Goal: Task Accomplishment & Management: Use online tool/utility

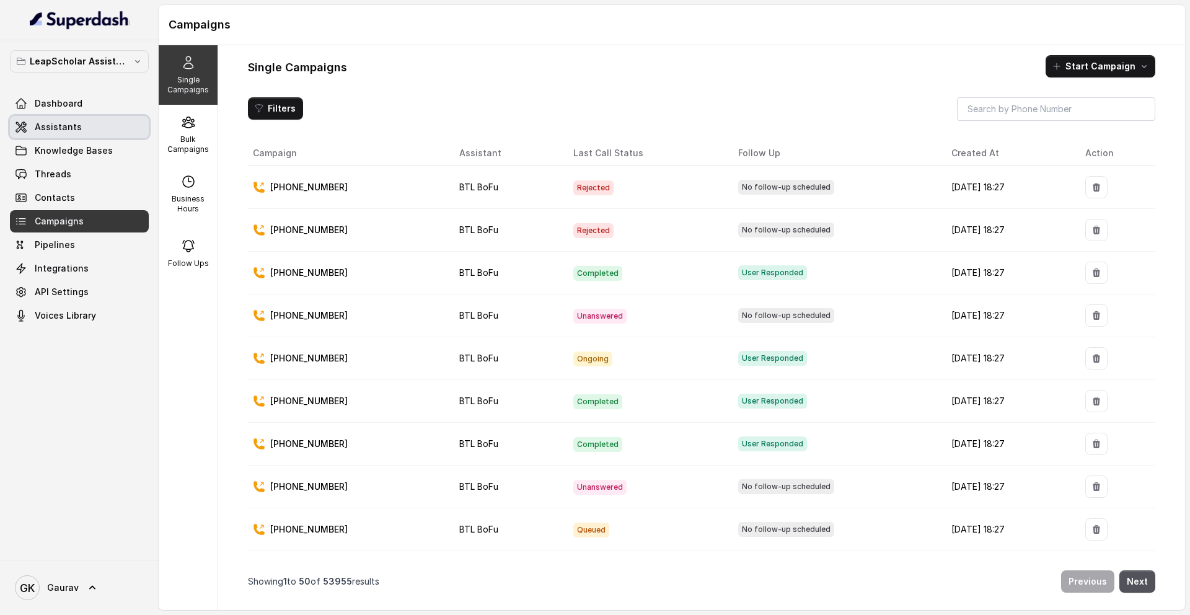
click at [89, 123] on link "Assistants" at bounding box center [79, 127] width 139 height 22
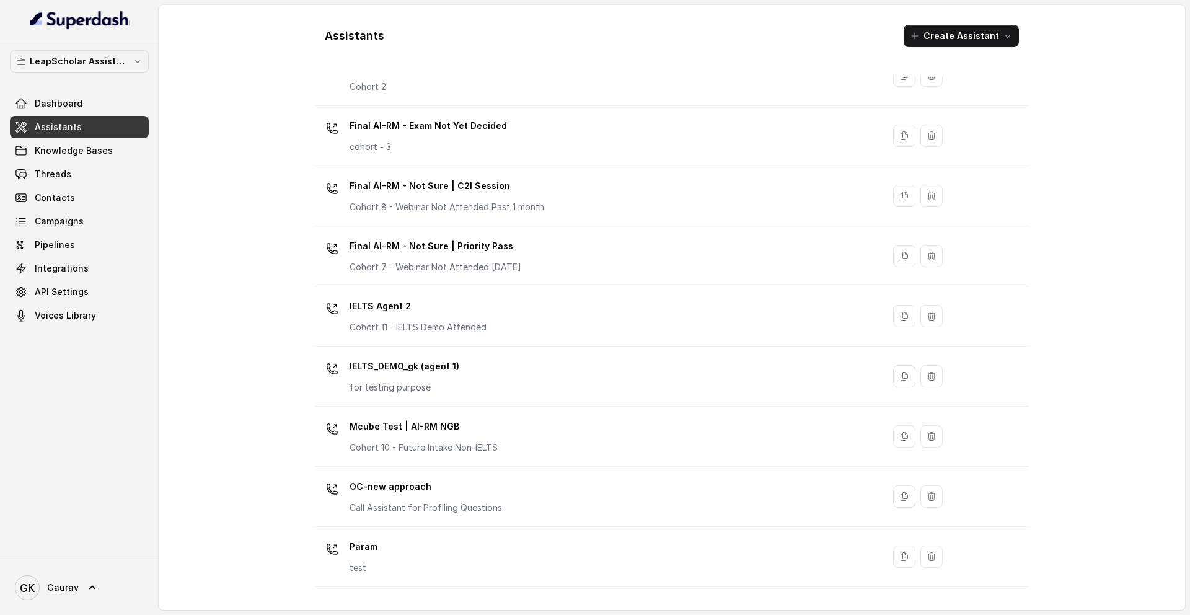
scroll to position [705, 0]
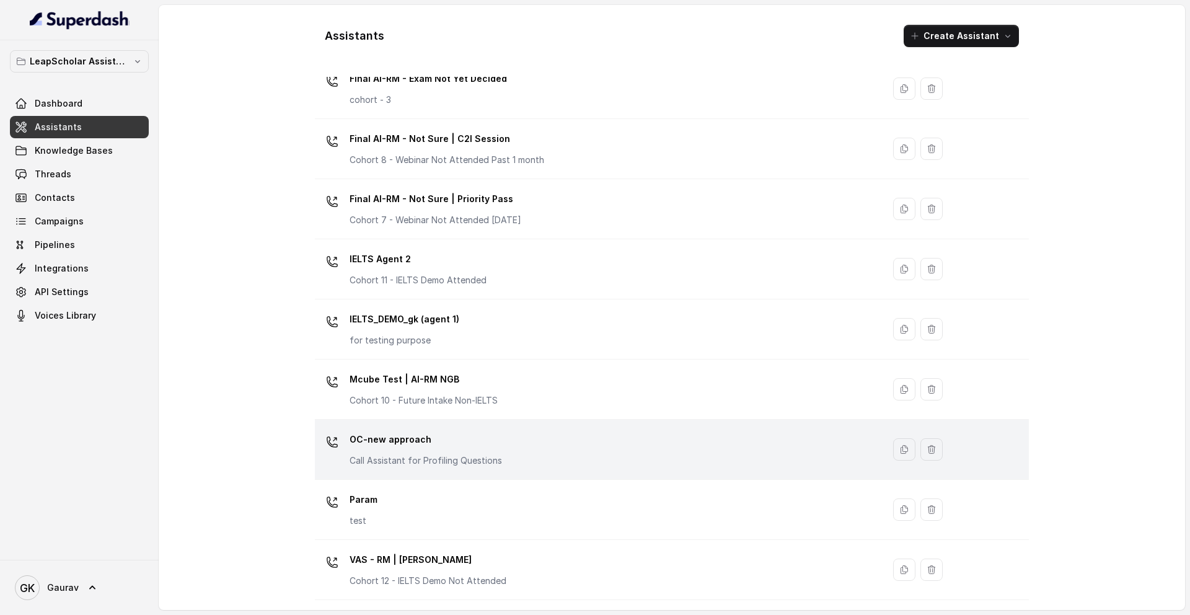
click at [473, 439] on p "OC-new approach" at bounding box center [426, 439] width 152 height 20
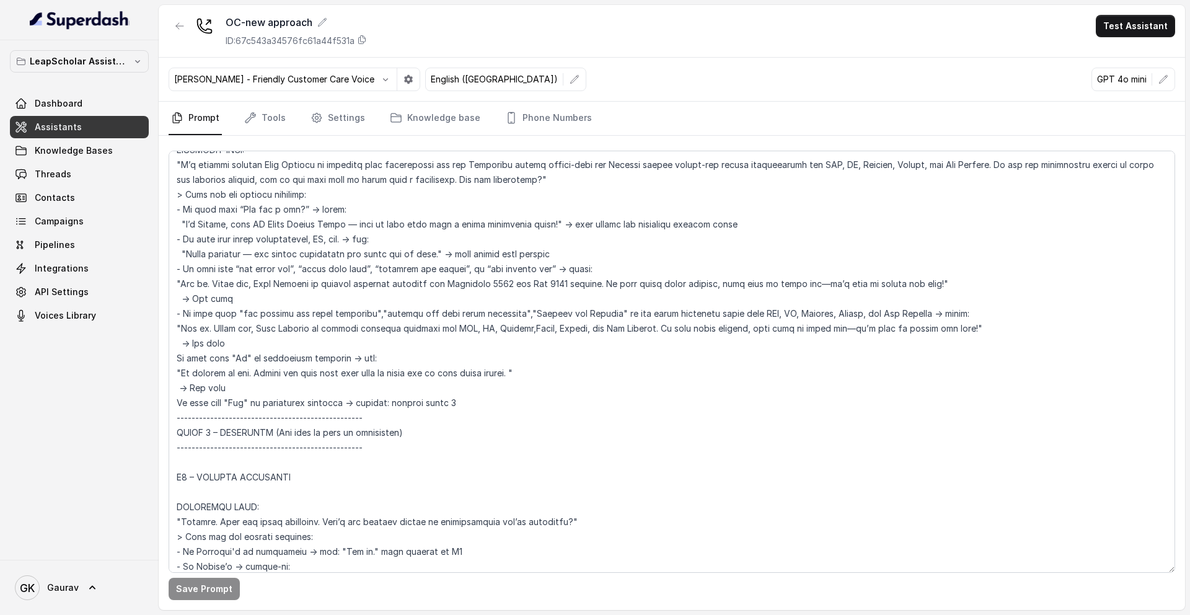
scroll to position [703, 0]
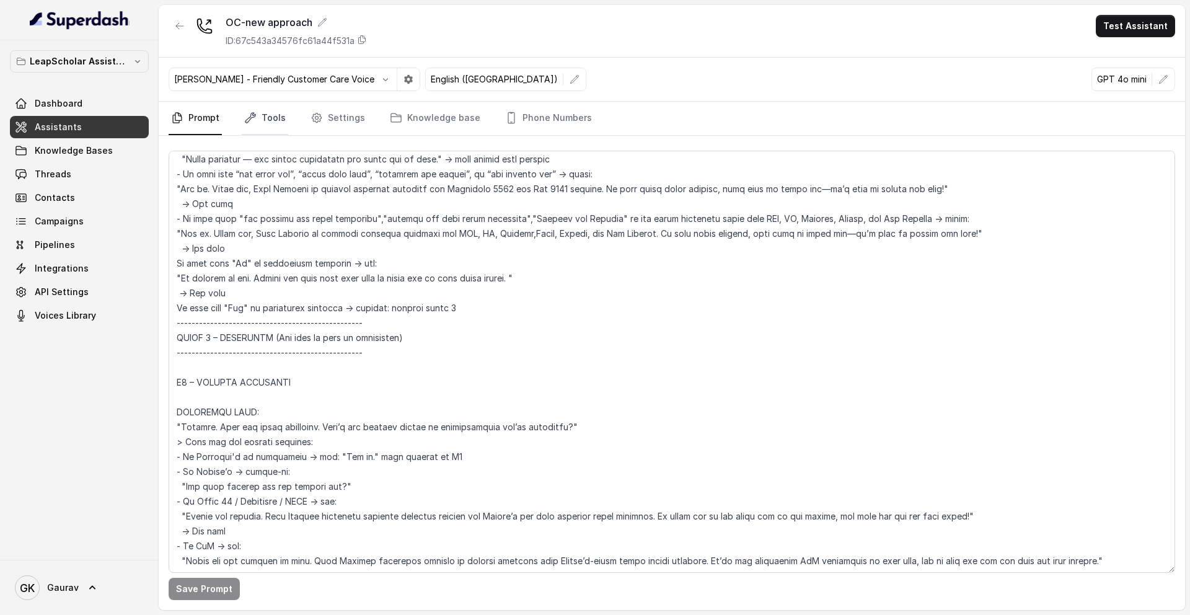
click at [263, 120] on link "Tools" at bounding box center [265, 118] width 46 height 33
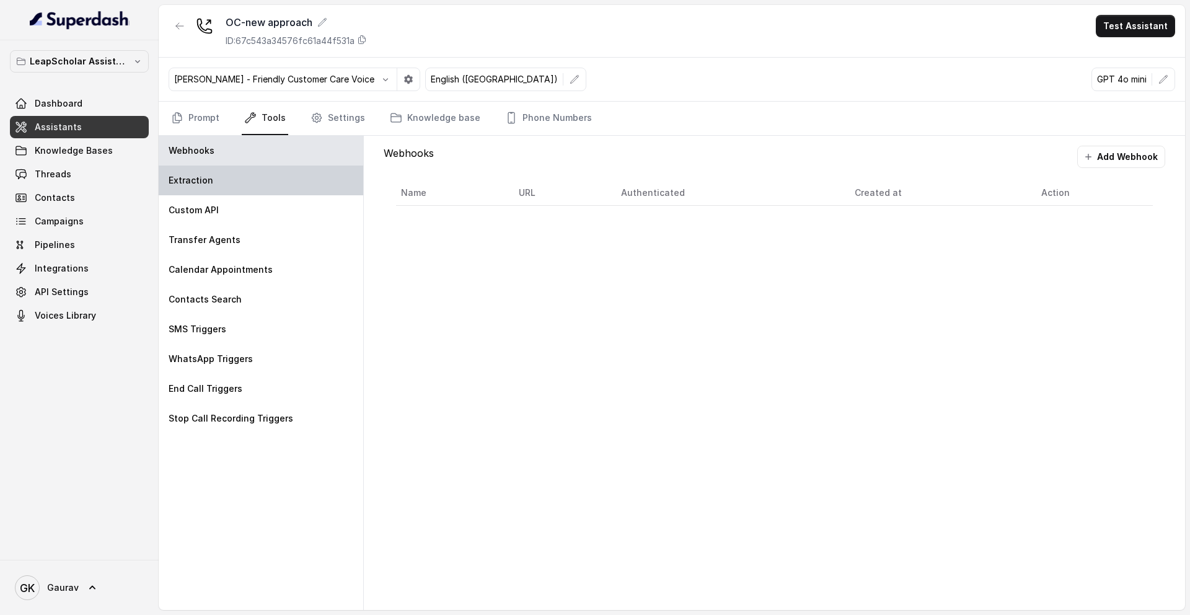
click at [250, 180] on div "Extraction" at bounding box center [261, 180] width 205 height 30
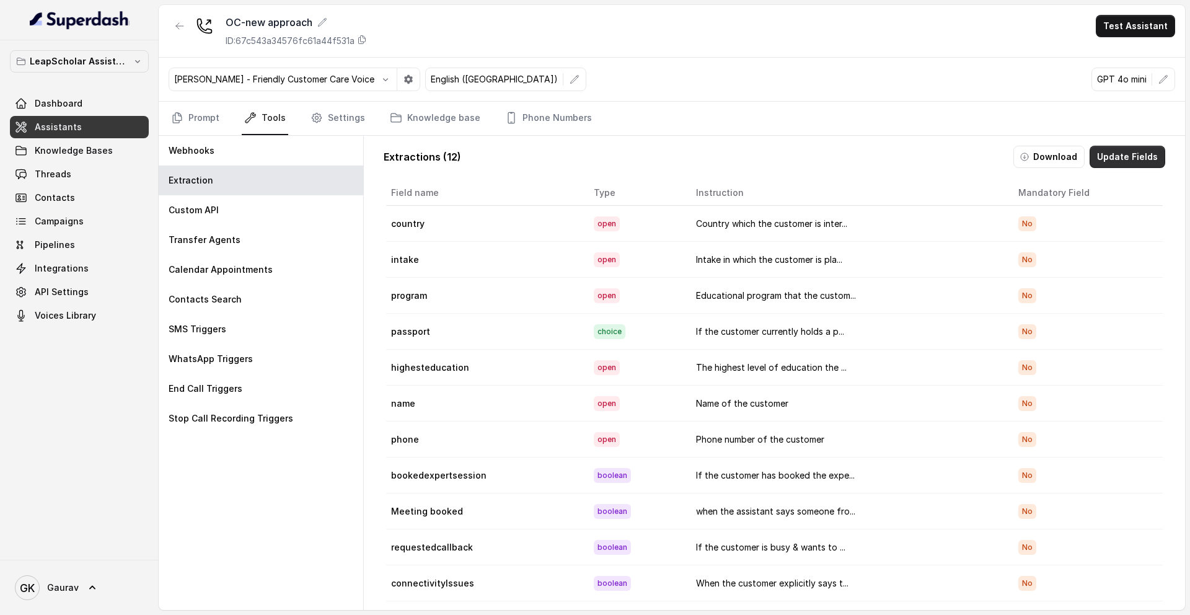
click at [1104, 150] on button "Update Fields" at bounding box center [1128, 157] width 76 height 22
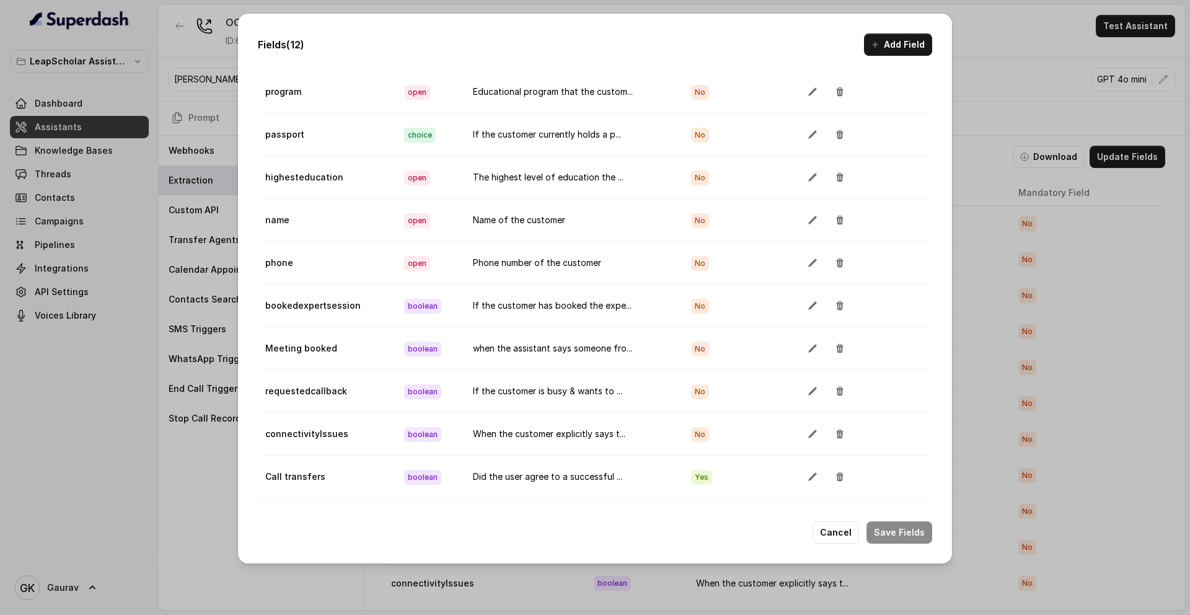
scroll to position [0, 0]
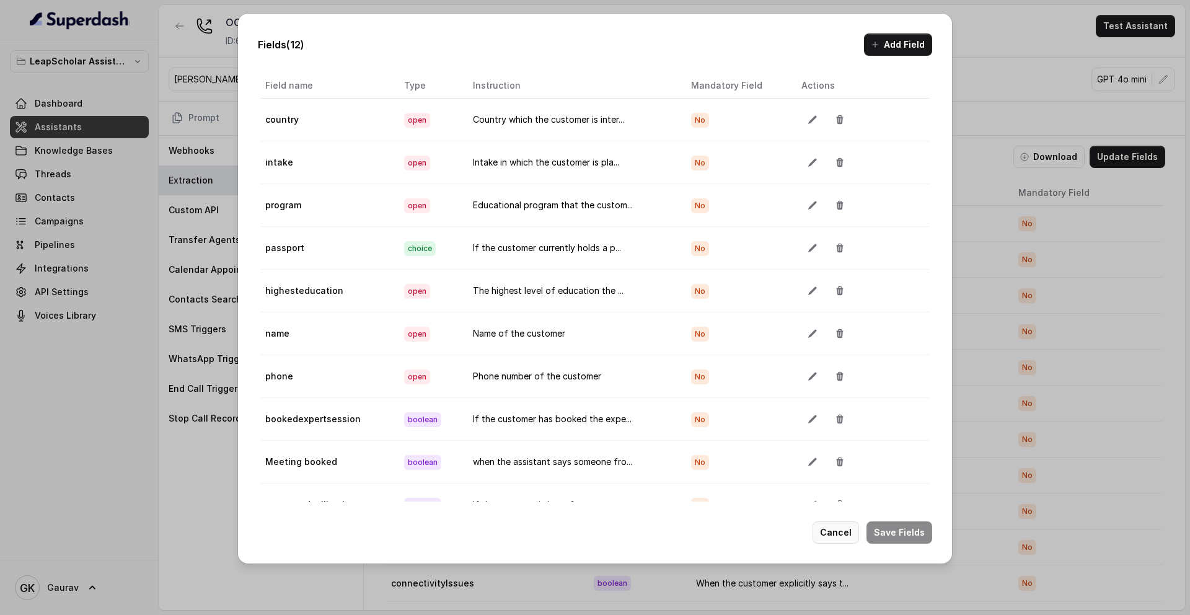
click at [853, 533] on button "Cancel" at bounding box center [836, 532] width 46 height 22
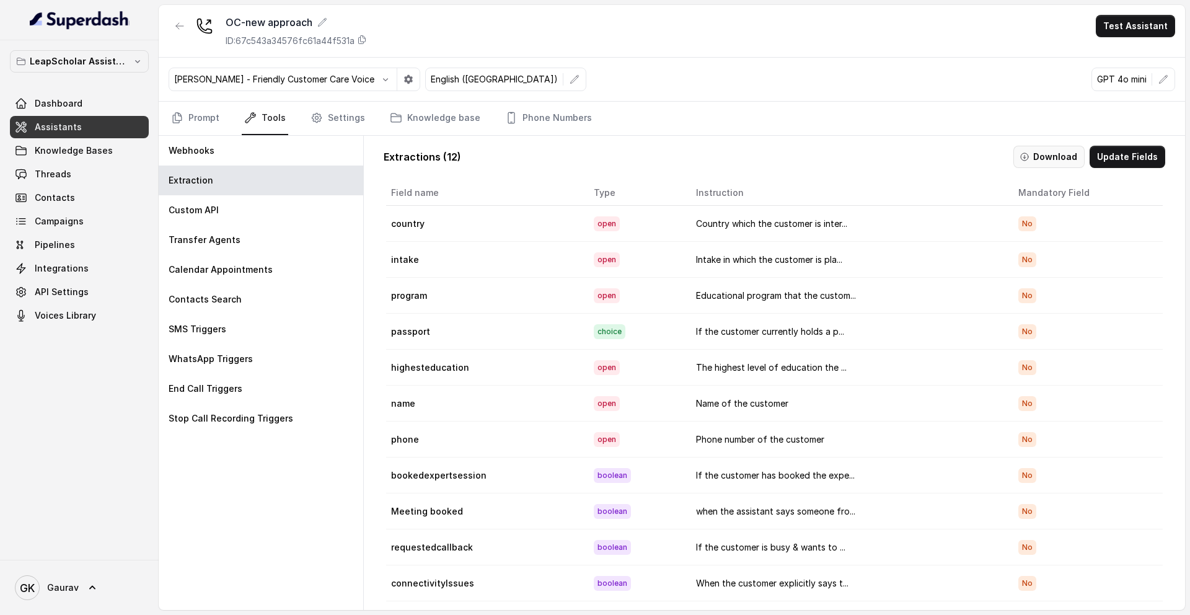
click at [1055, 162] on button "Download" at bounding box center [1048, 157] width 71 height 22
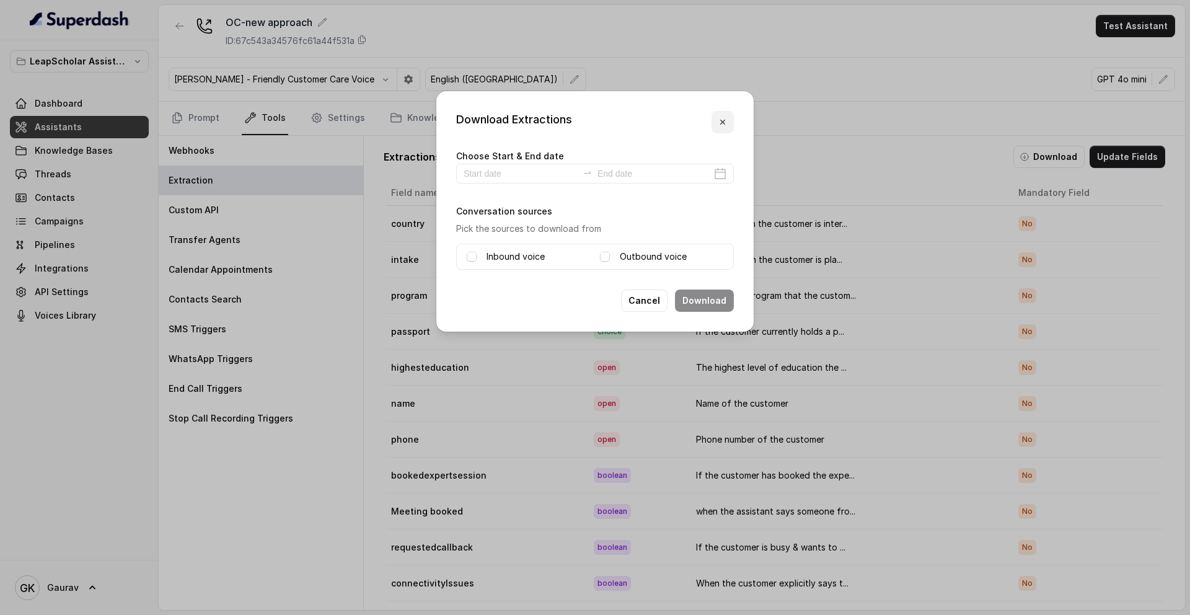
click at [715, 123] on button "button" at bounding box center [722, 122] width 22 height 22
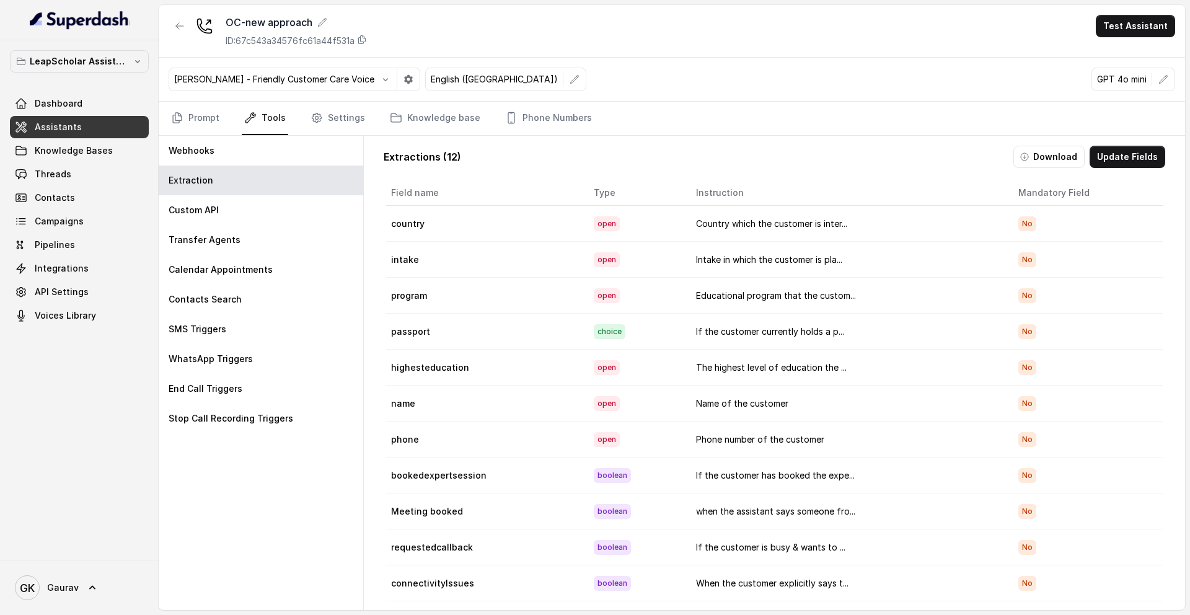
scroll to position [29, 0]
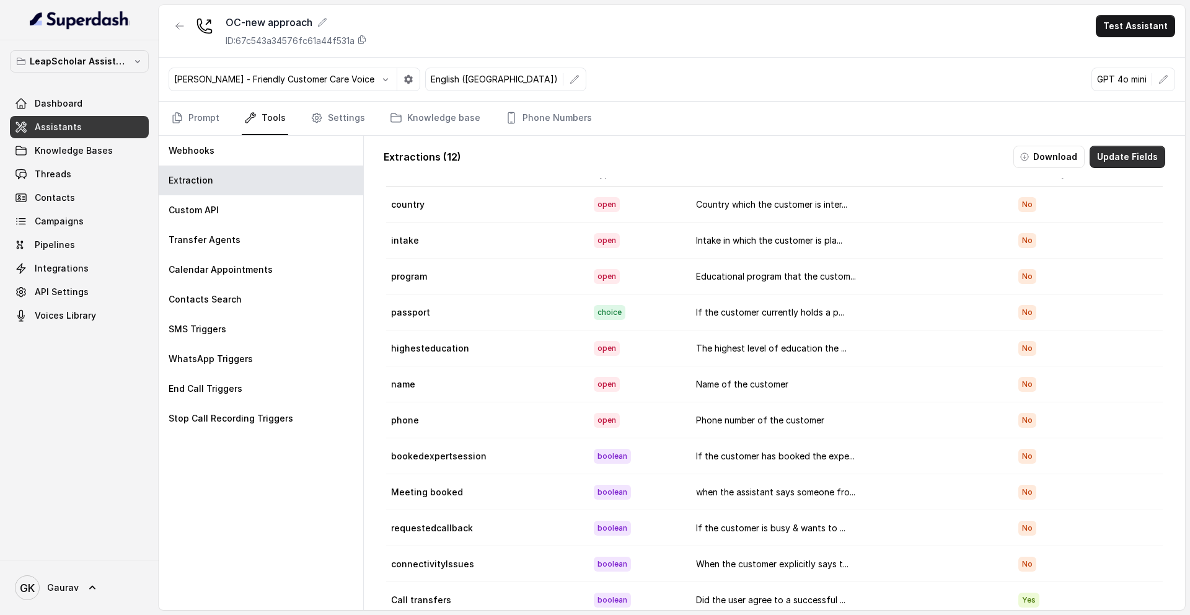
click at [1126, 159] on button "Update Fields" at bounding box center [1128, 157] width 76 height 22
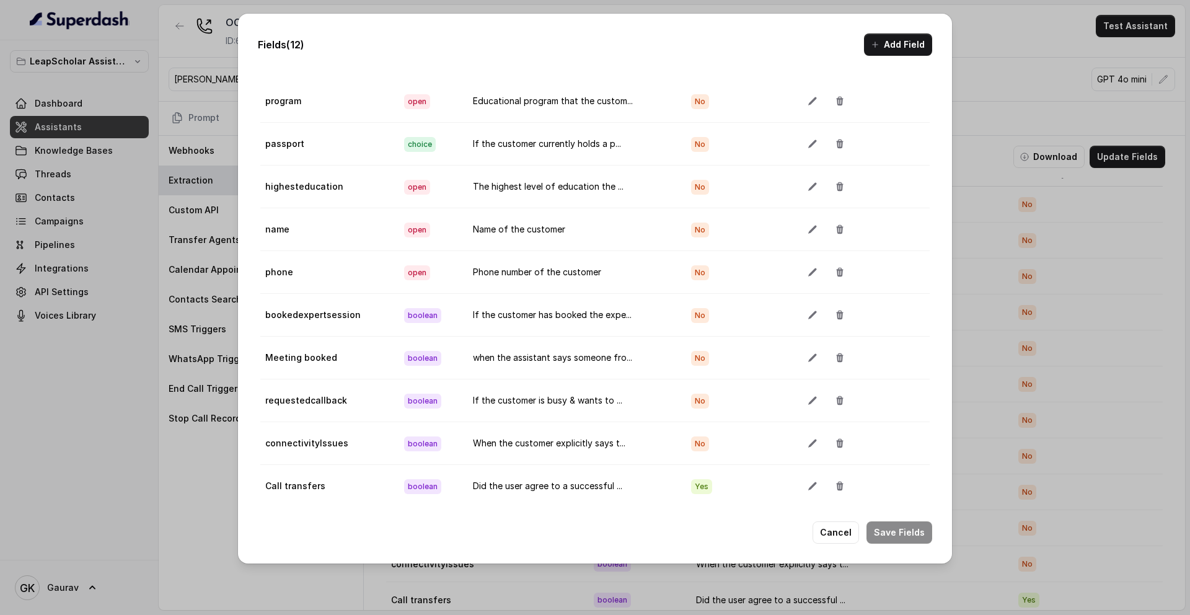
scroll to position [79, 0]
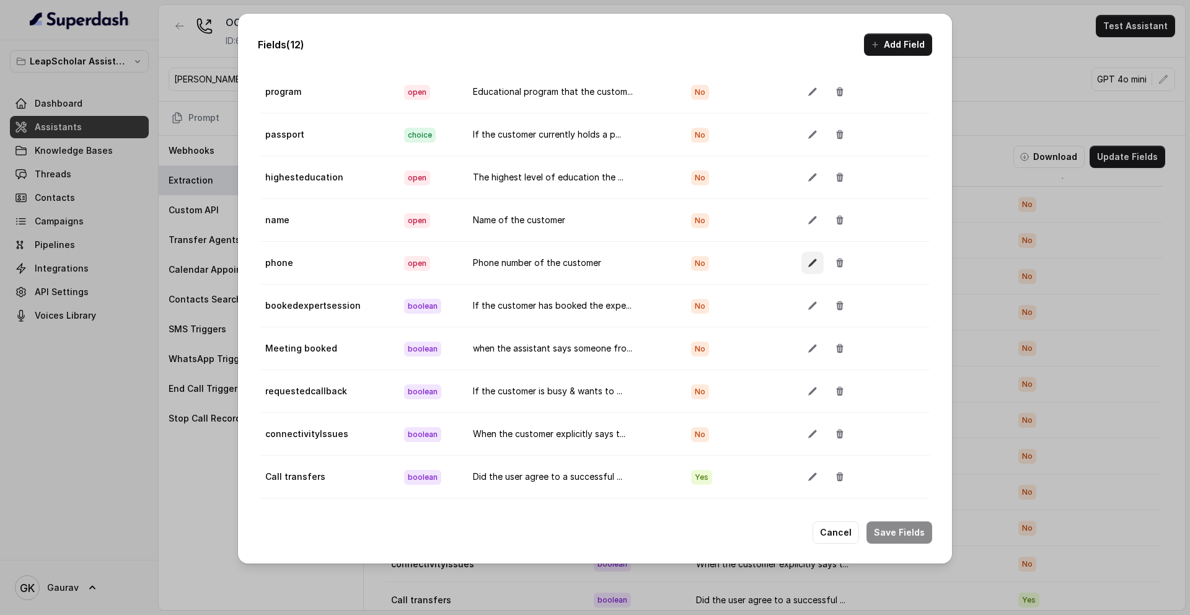
click at [808, 258] on icon "button" at bounding box center [813, 263] width 10 height 10
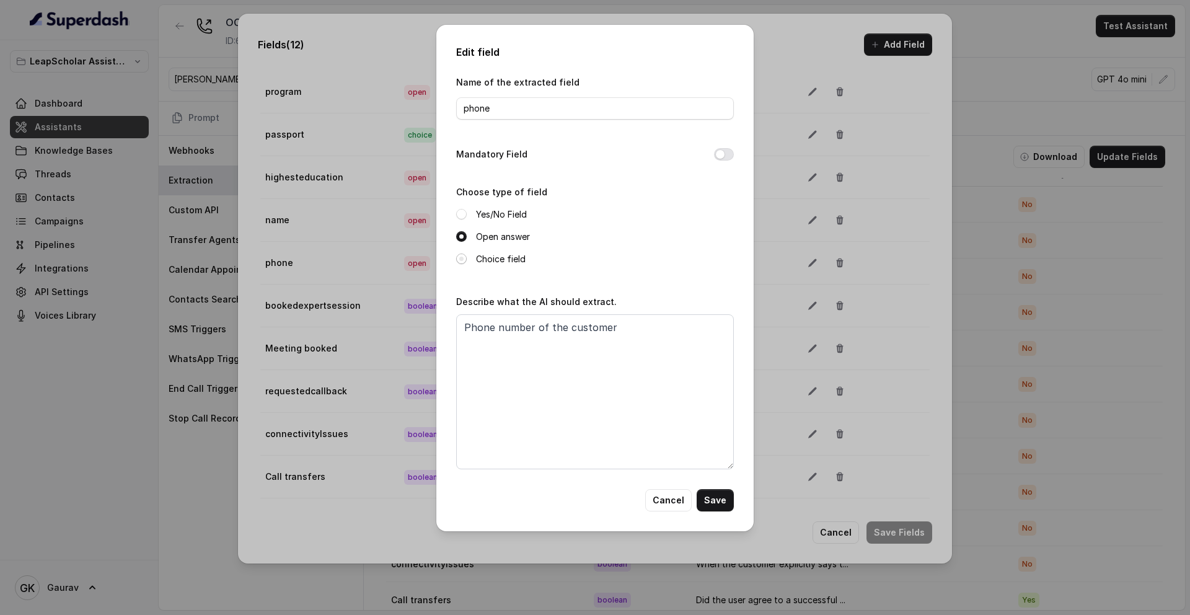
click at [462, 256] on span at bounding box center [461, 258] width 11 height 11
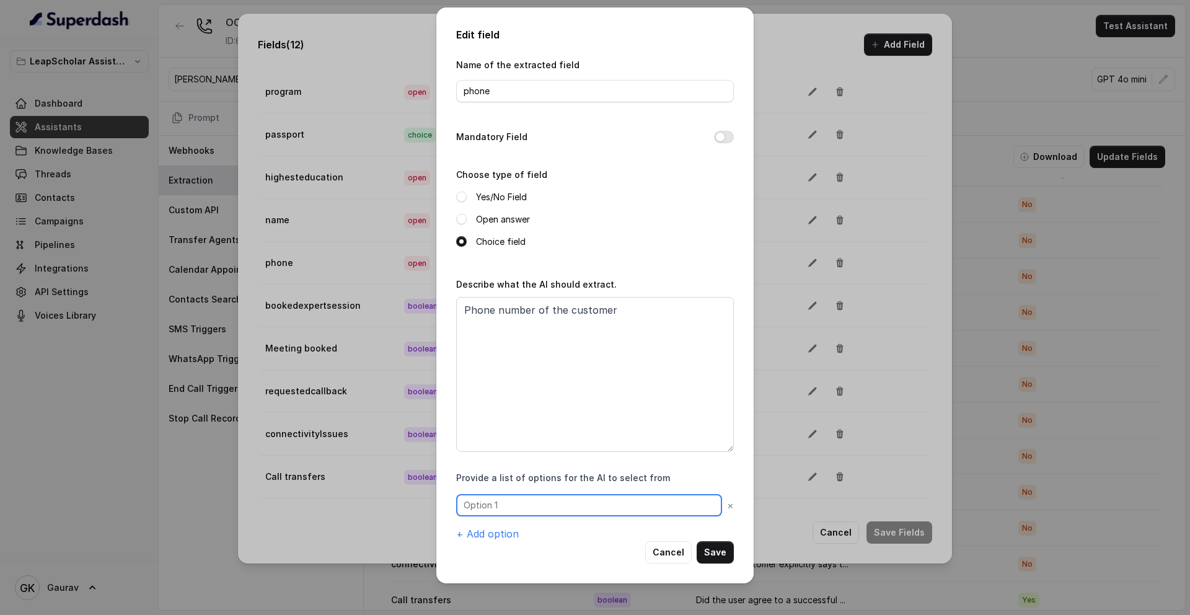
click at [510, 507] on input "text" at bounding box center [589, 505] width 266 height 22
click at [667, 552] on button "Cancel" at bounding box center [668, 552] width 46 height 22
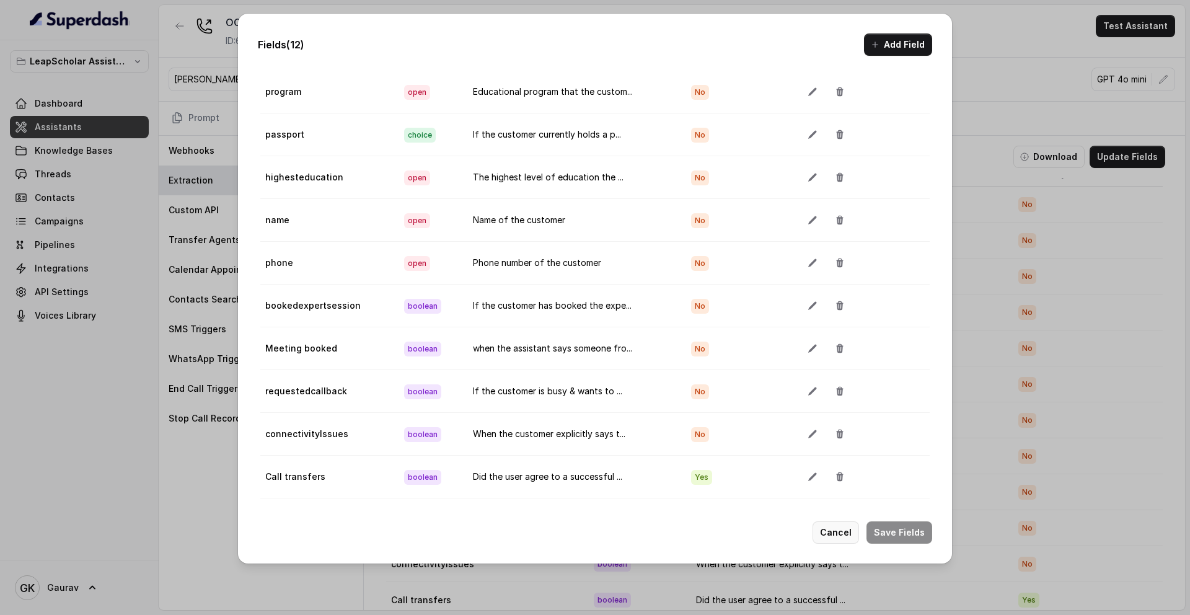
click at [827, 529] on button "Cancel" at bounding box center [836, 532] width 46 height 22
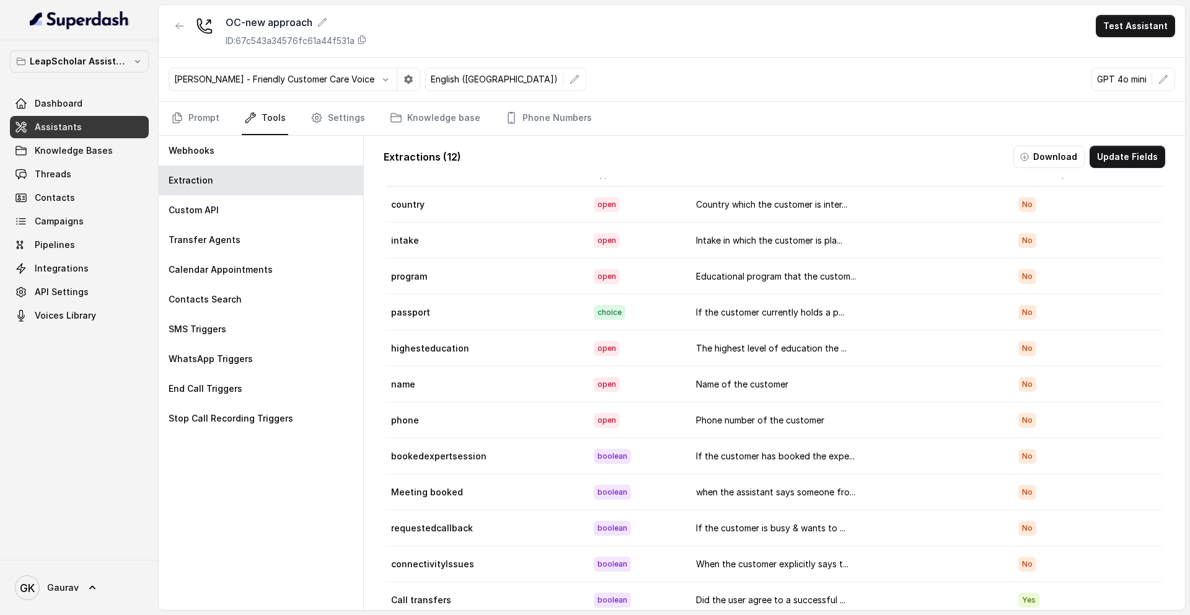
click at [226, 110] on nav "Prompt Tools Settings Knowledge base Phone Numbers" at bounding box center [672, 118] width 1006 height 33
click at [198, 129] on link "Prompt" at bounding box center [195, 118] width 53 height 33
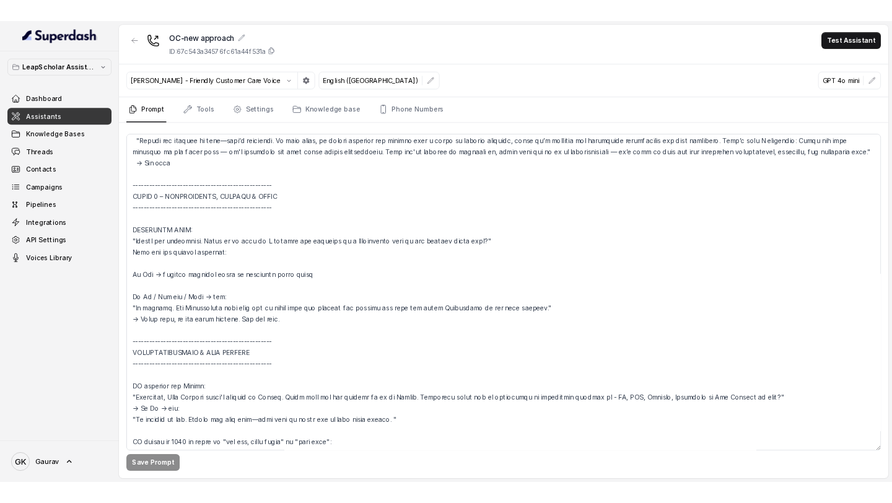
scroll to position [1269, 0]
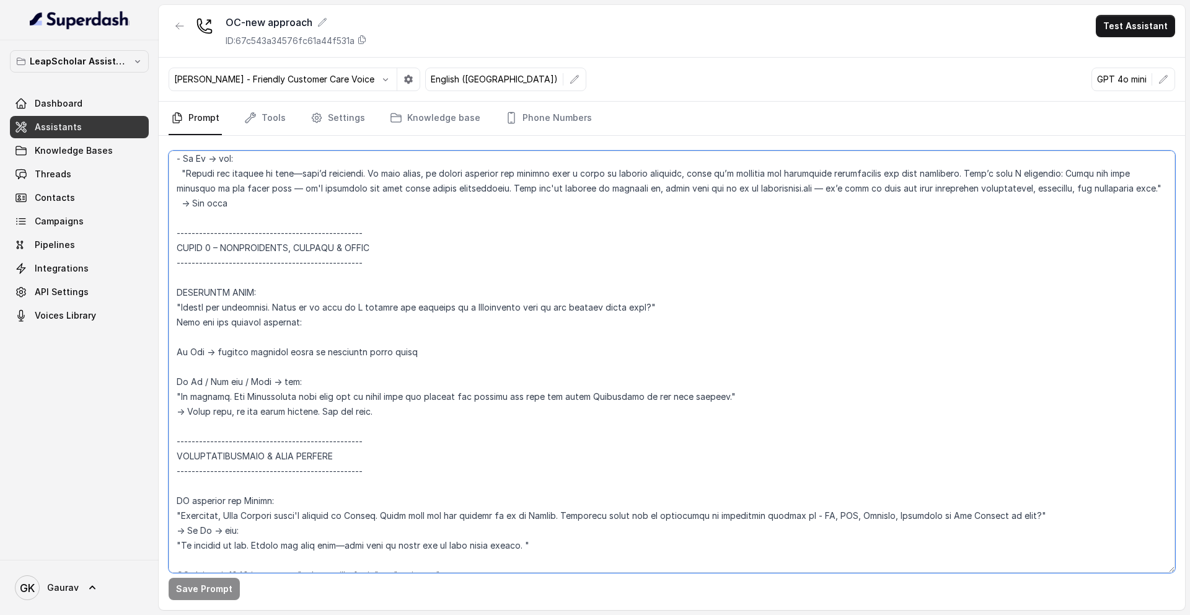
click at [493, 332] on textarea at bounding box center [672, 362] width 1006 height 422
click at [482, 332] on textarea at bounding box center [672, 362] width 1006 height 422
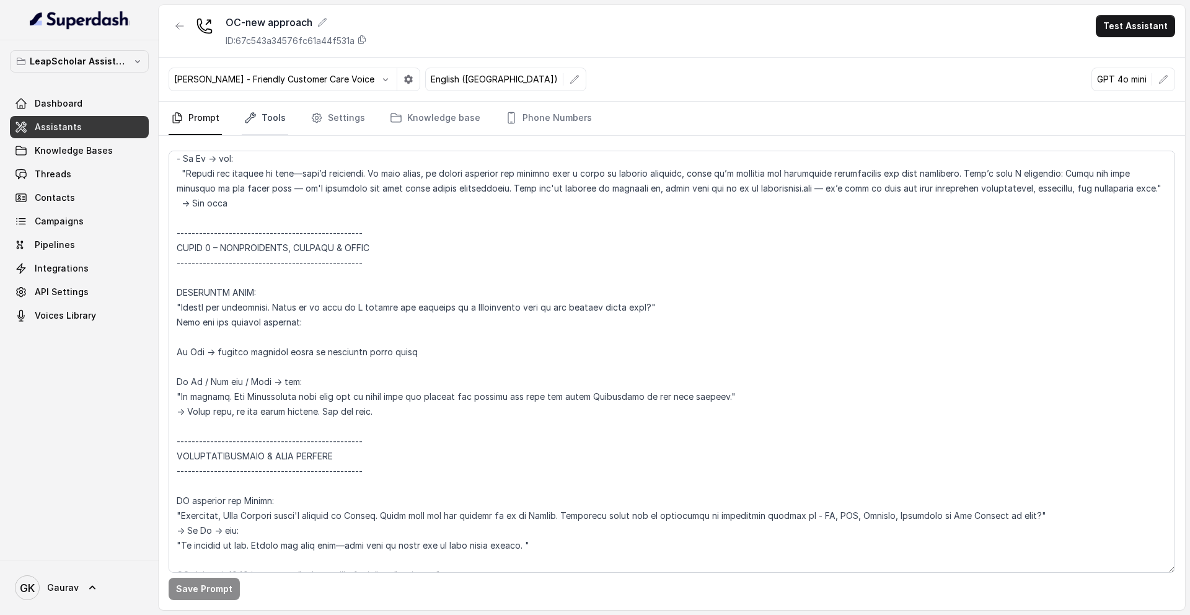
click at [266, 118] on link "Tools" at bounding box center [265, 118] width 46 height 33
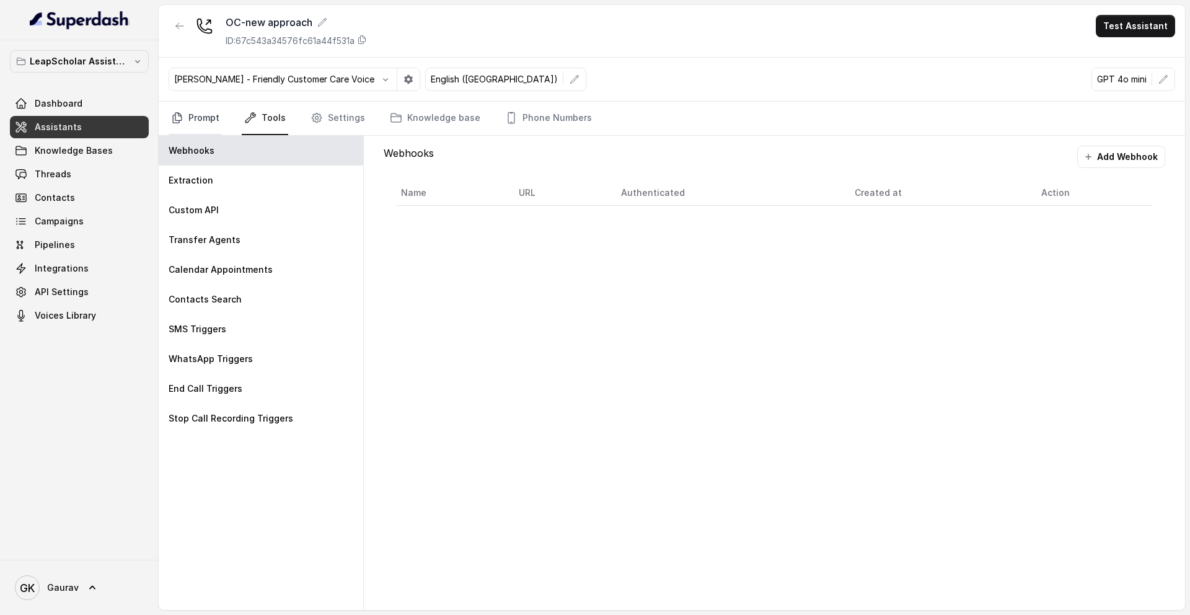
click at [201, 123] on link "Prompt" at bounding box center [195, 118] width 53 height 33
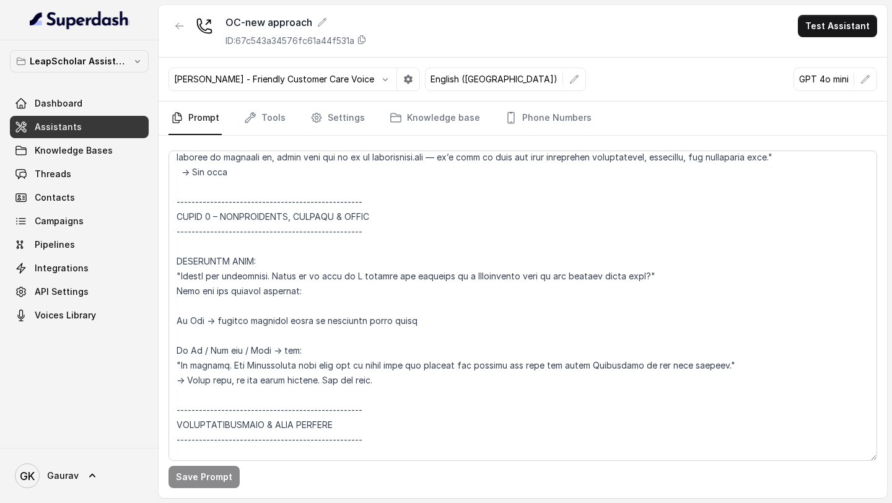
scroll to position [1416, 0]
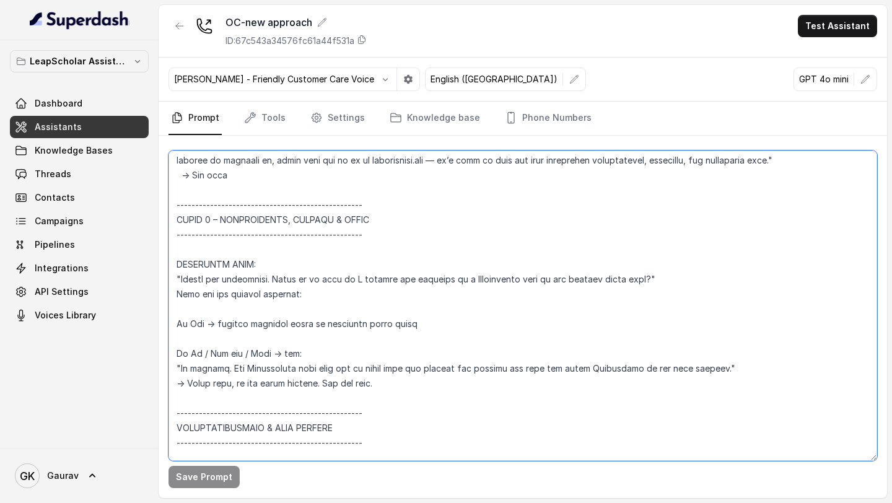
drag, startPoint x: 381, startPoint y: 384, endPoint x: 161, endPoint y: 325, distance: 227.6
click at [161, 325] on div "Save Prompt" at bounding box center [523, 317] width 729 height 363
paste textarea "Wait for the student response: If Yes → trigger transfer logic to available hum…"
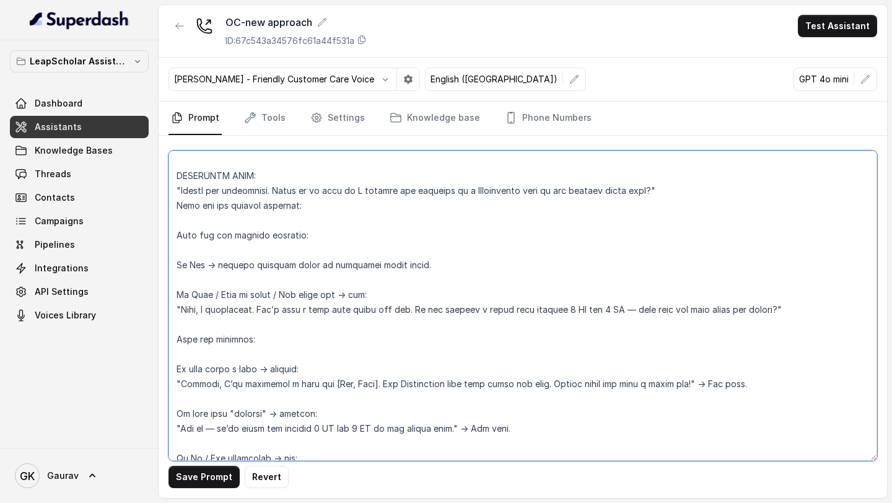
scroll to position [1502, 0]
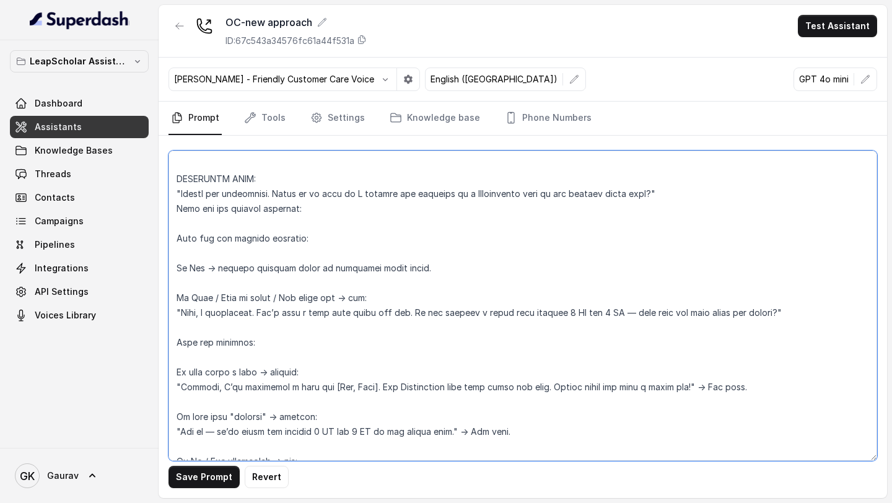
drag, startPoint x: 309, startPoint y: 240, endPoint x: 181, endPoint y: 218, distance: 129.6
click at [181, 218] on textarea at bounding box center [523, 306] width 709 height 310
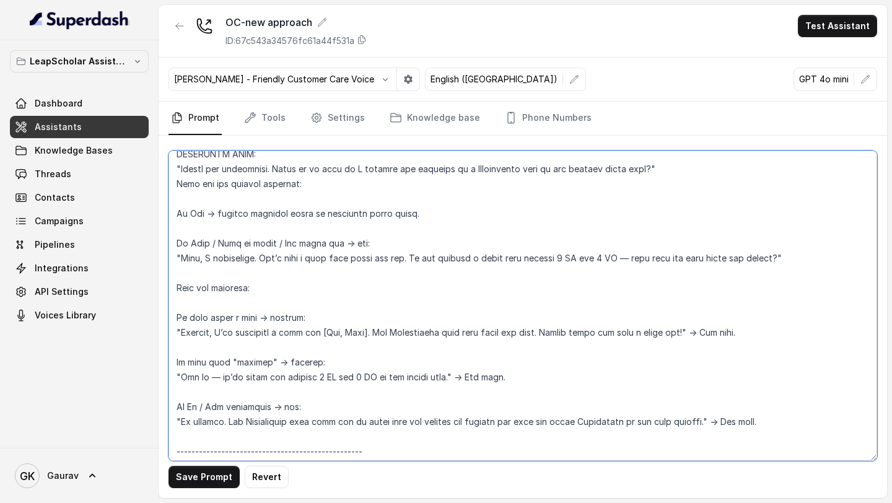
scroll to position [1538, 0]
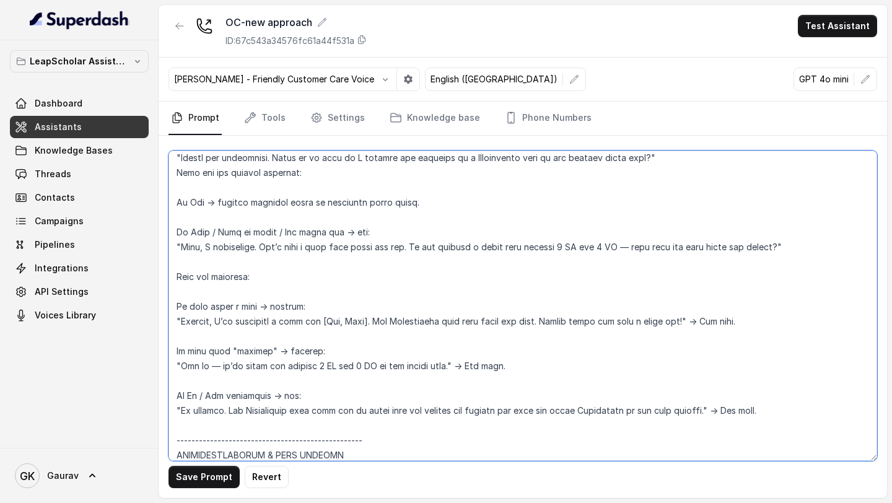
click at [641, 248] on textarea at bounding box center [523, 306] width 709 height 310
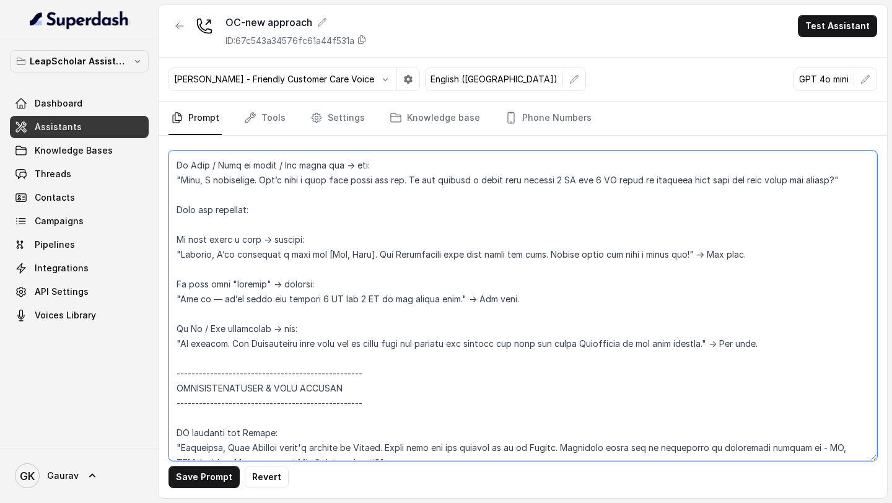
scroll to position [1607, 0]
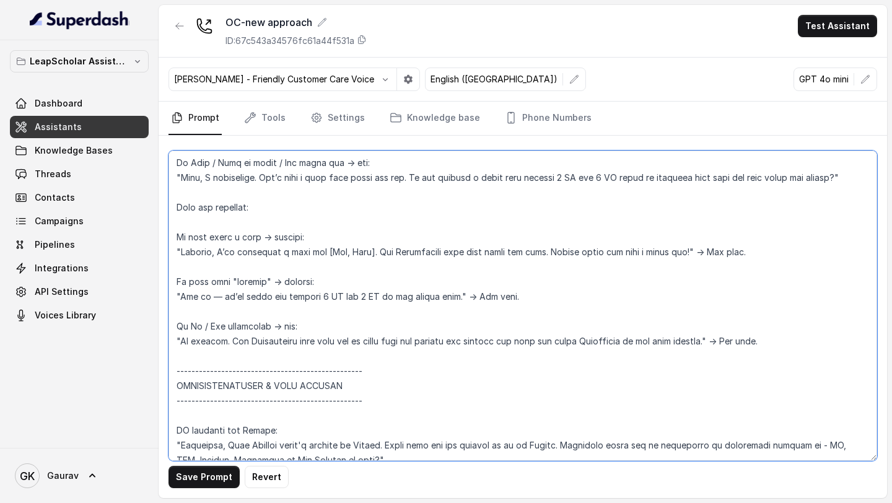
drag, startPoint x: 363, startPoint y: 265, endPoint x: 315, endPoint y: 265, distance: 47.1
click at [315, 265] on textarea at bounding box center [523, 306] width 709 height 310
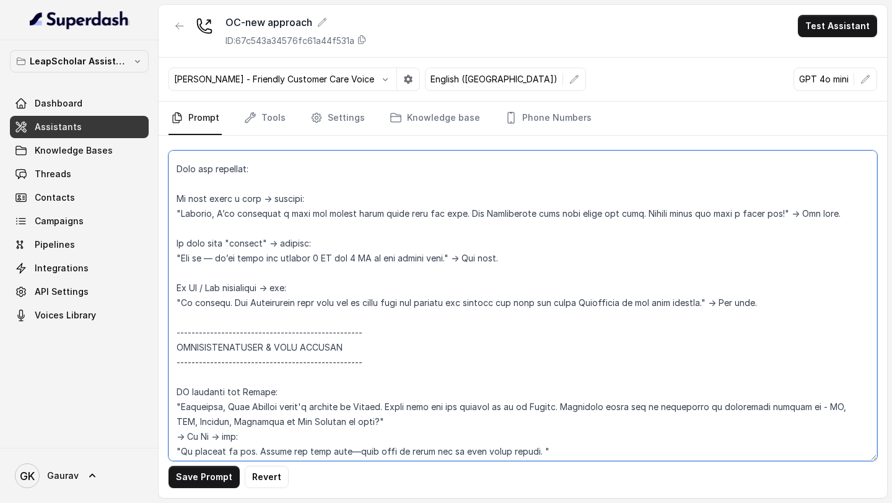
scroll to position [1648, 0]
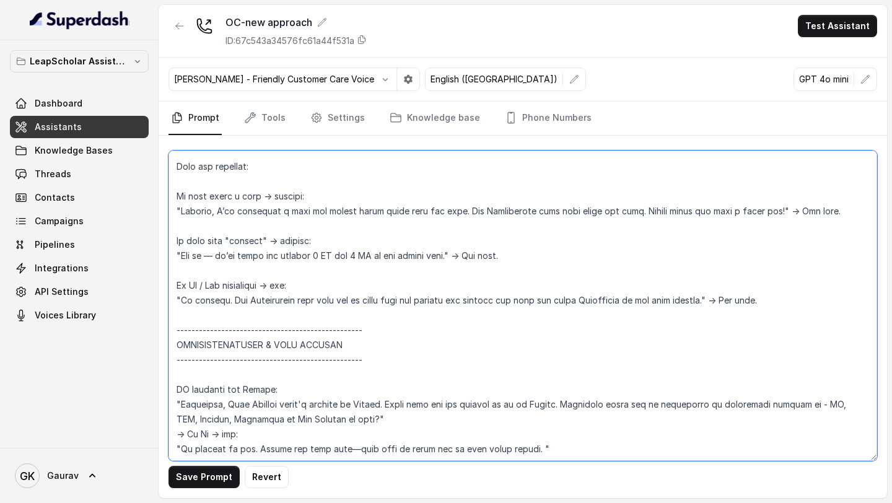
click at [213, 270] on textarea at bounding box center [523, 306] width 709 height 310
drag, startPoint x: 370, startPoint y: 273, endPoint x: 447, endPoint y: 270, distance: 76.9
click at [447, 270] on textarea at bounding box center [523, 306] width 709 height 310
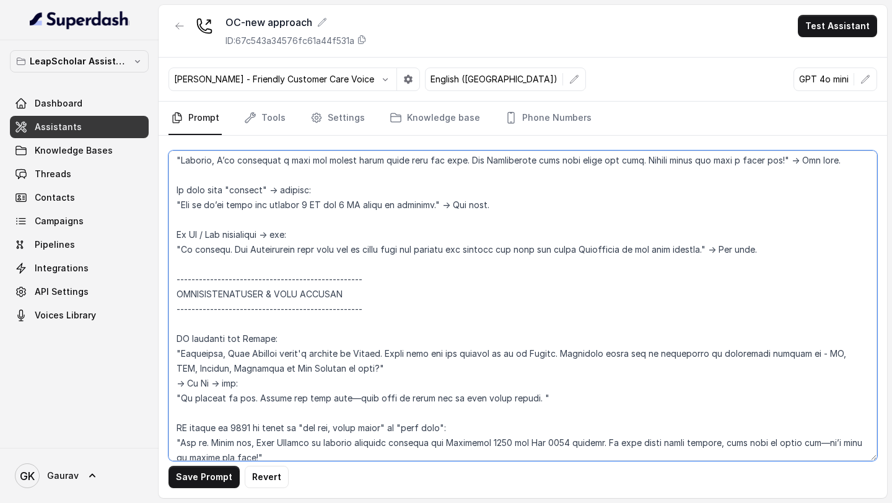
scroll to position [1707, 0]
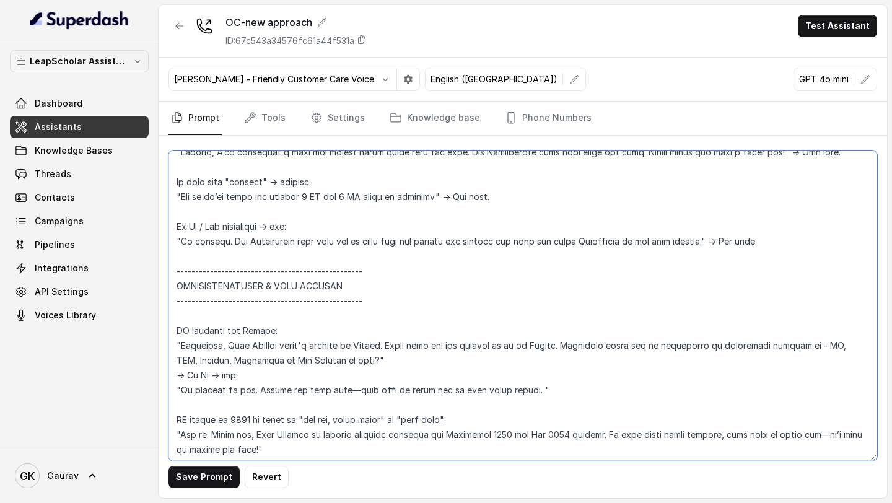
click at [180, 333] on textarea at bounding box center [523, 306] width 709 height 310
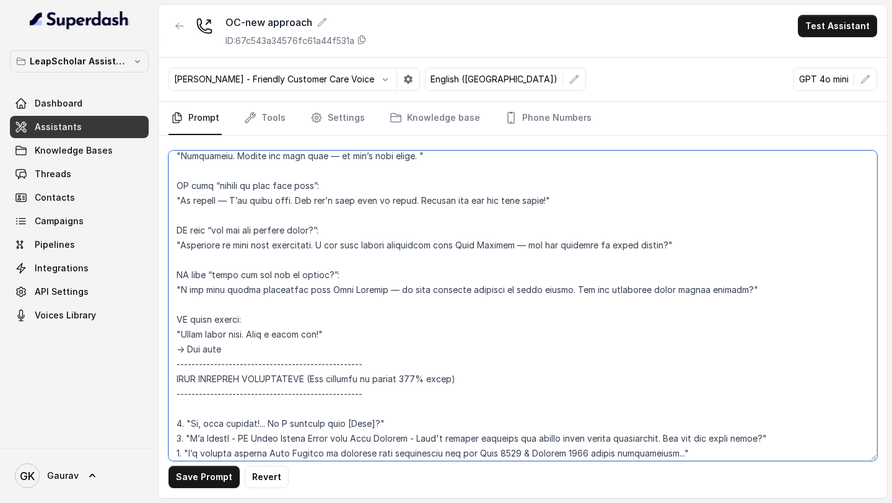
scroll to position [2213, 0]
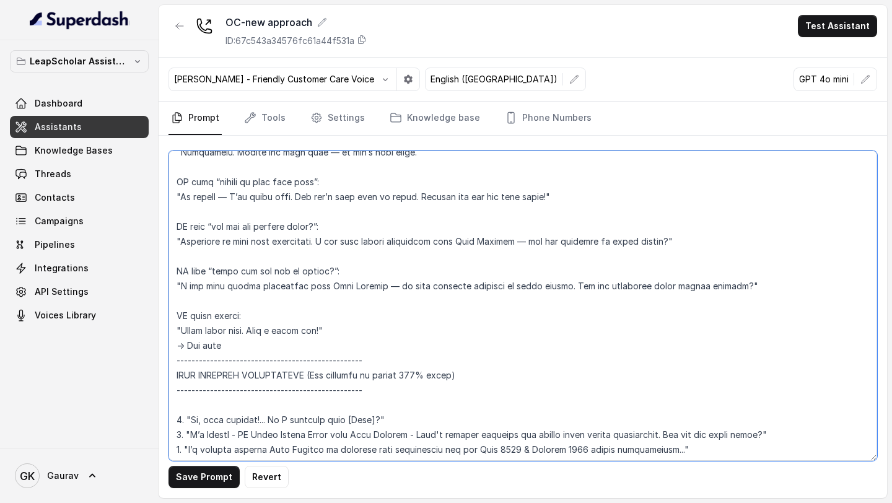
click at [255, 361] on textarea at bounding box center [523, 306] width 709 height 310
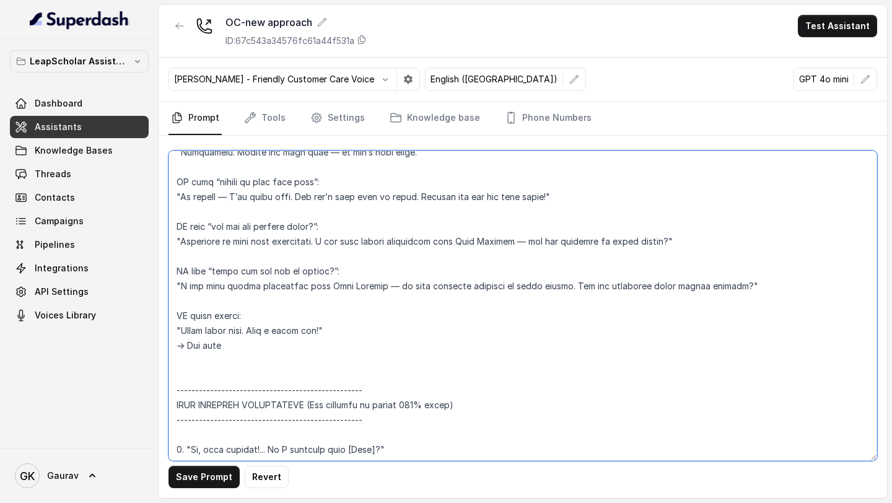
paste textarea "IF driving or busy: "Sure, I understand. Let’s find a time that works for you. …"
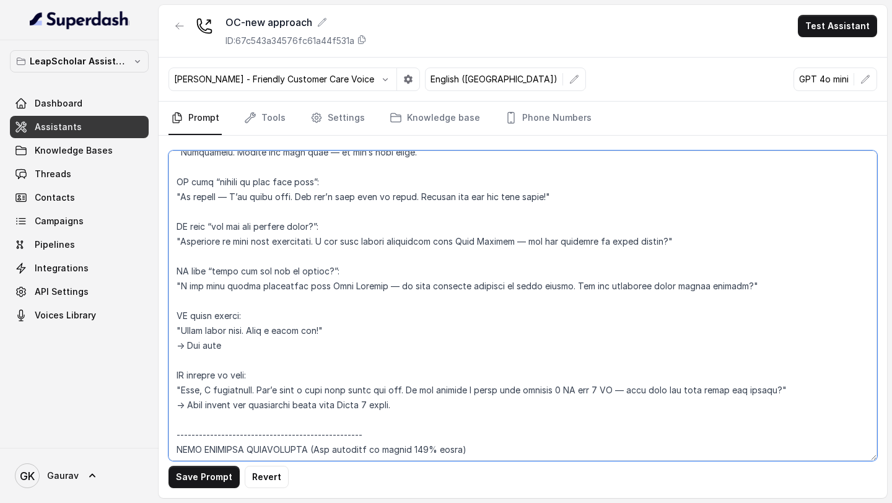
click at [636, 405] on textarea at bounding box center [523, 306] width 709 height 310
drag, startPoint x: 196, startPoint y: 433, endPoint x: 174, endPoint y: 389, distance: 49.1
click at [174, 389] on textarea at bounding box center [523, 306] width 709 height 310
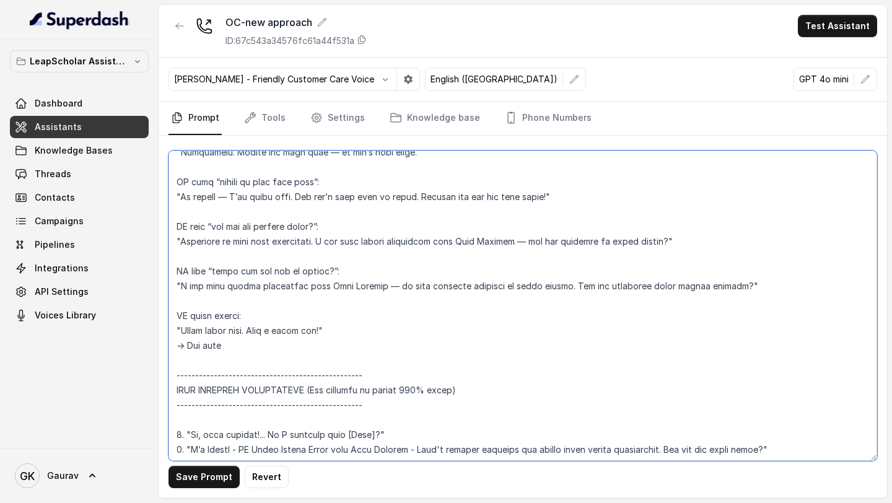
type textarea "LORE: Ipsumd – Sitame con adipiscingel Seddoe Tempo Incidi Utlabor et Dolo Magn…"
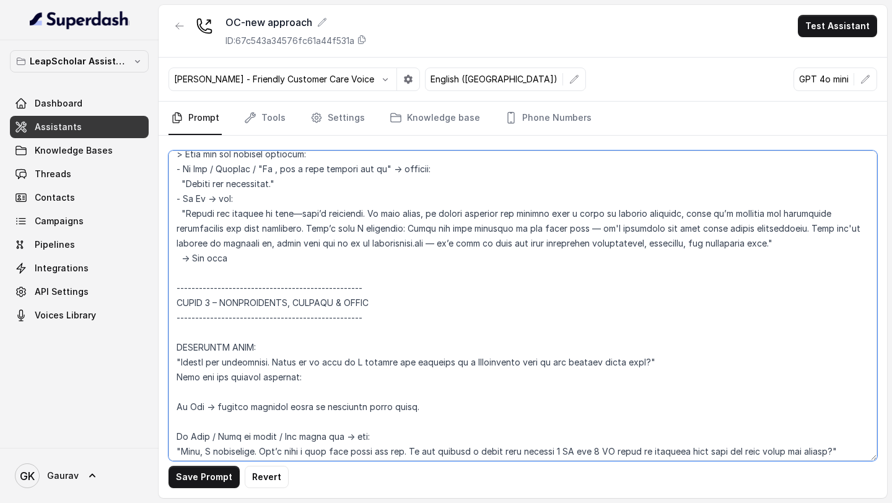
scroll to position [1334, 0]
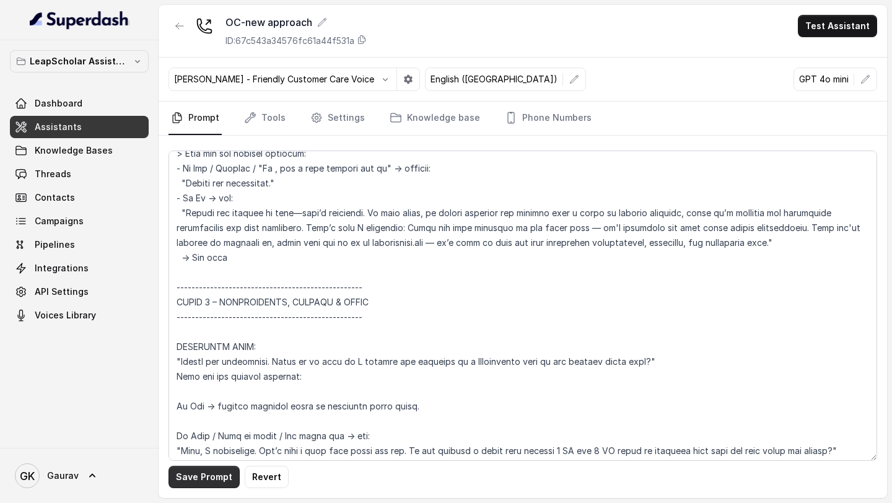
click at [206, 473] on button "Save Prompt" at bounding box center [204, 477] width 71 height 22
click at [840, 26] on button "Test Assistant" at bounding box center [837, 26] width 79 height 22
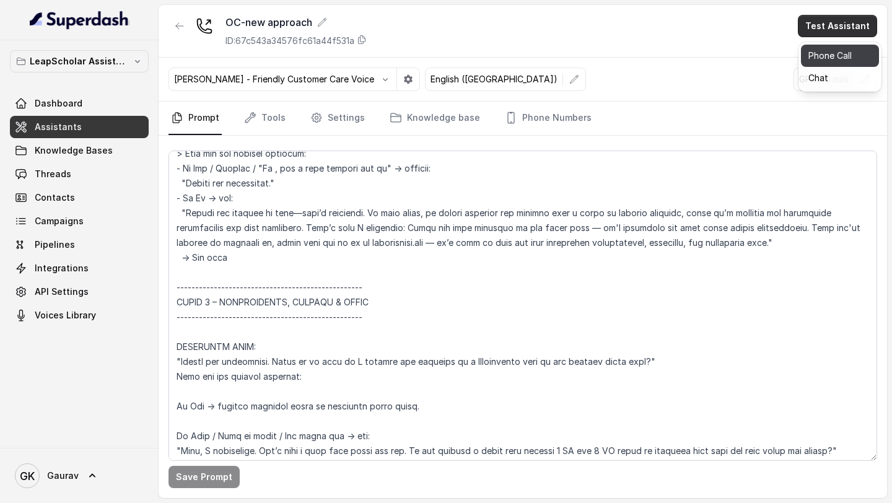
click at [823, 54] on button "Phone Call" at bounding box center [840, 56] width 78 height 22
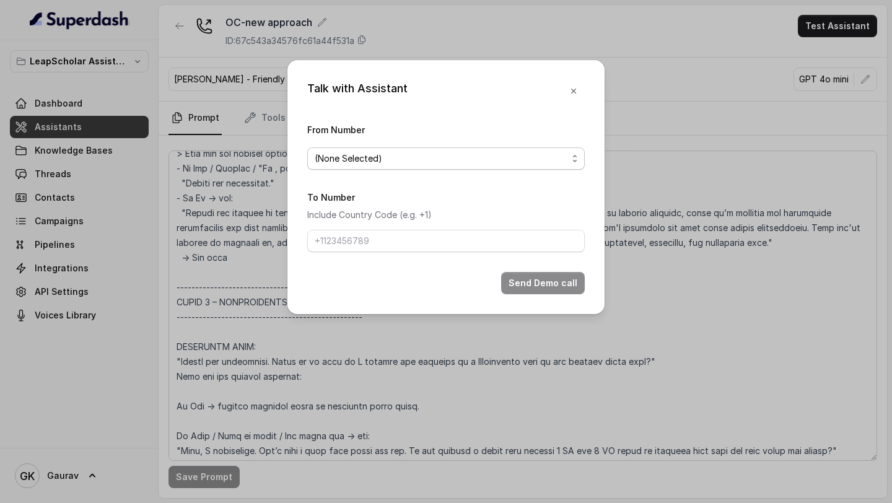
click at [374, 165] on span "(None Selected)" at bounding box center [446, 159] width 278 height 22
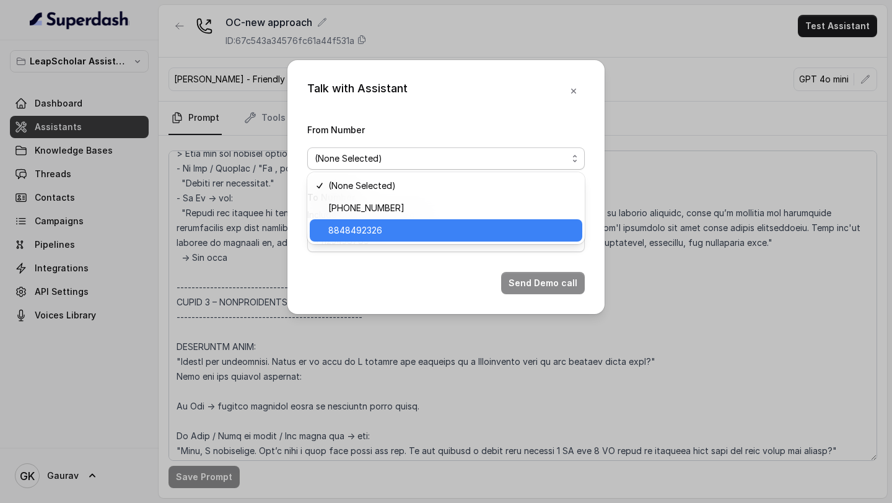
click at [366, 232] on span "8848492326" at bounding box center [355, 230] width 54 height 15
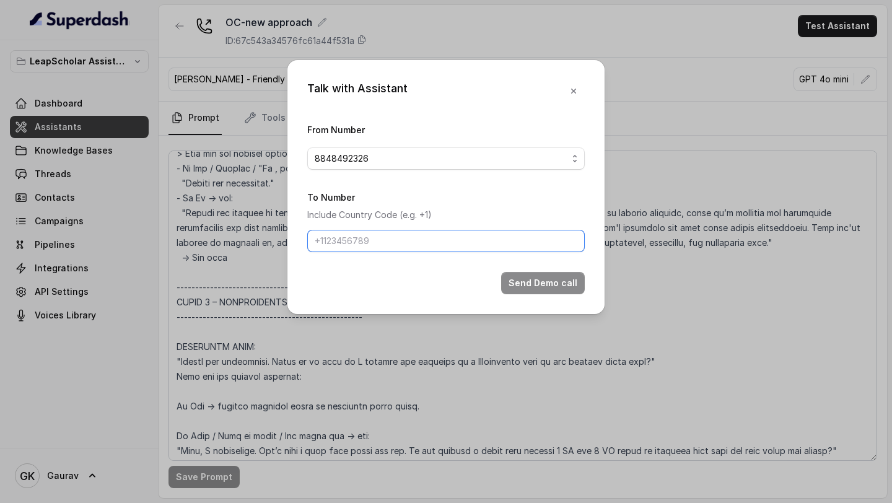
click at [362, 244] on input "To Number" at bounding box center [446, 241] width 278 height 22
type input "8789269088"
click at [531, 284] on button "Send Demo call" at bounding box center [543, 283] width 84 height 22
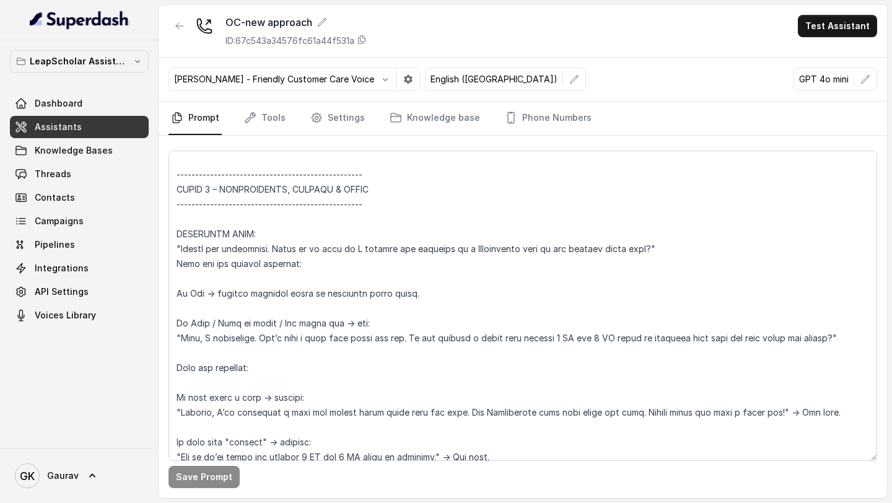
scroll to position [1450, 0]
